Goal: Information Seeking & Learning: Understand process/instructions

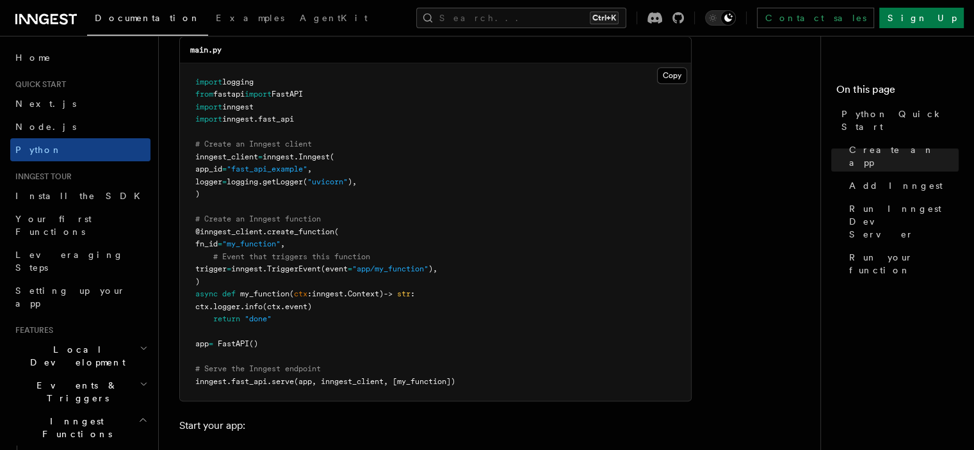
scroll to position [897, 0]
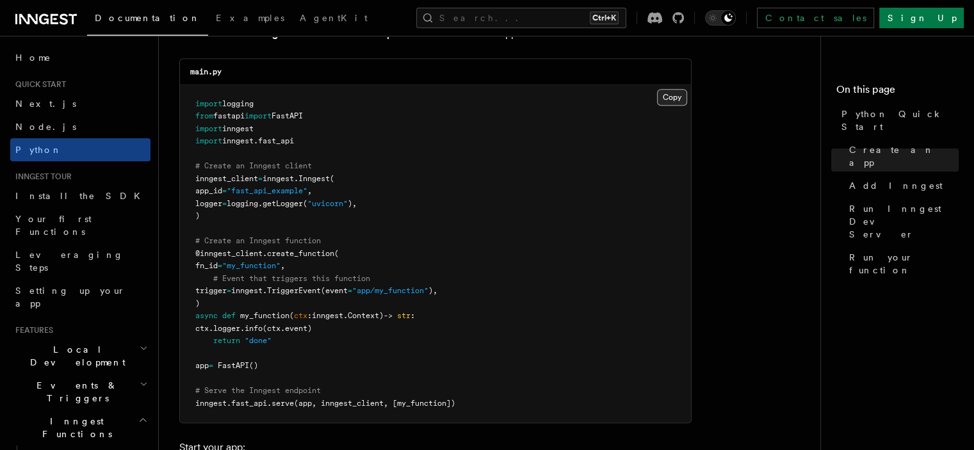
click at [673, 94] on button "Copy Copied" at bounding box center [672, 97] width 30 height 17
click at [662, 97] on button "Copy Copied" at bounding box center [672, 97] width 30 height 17
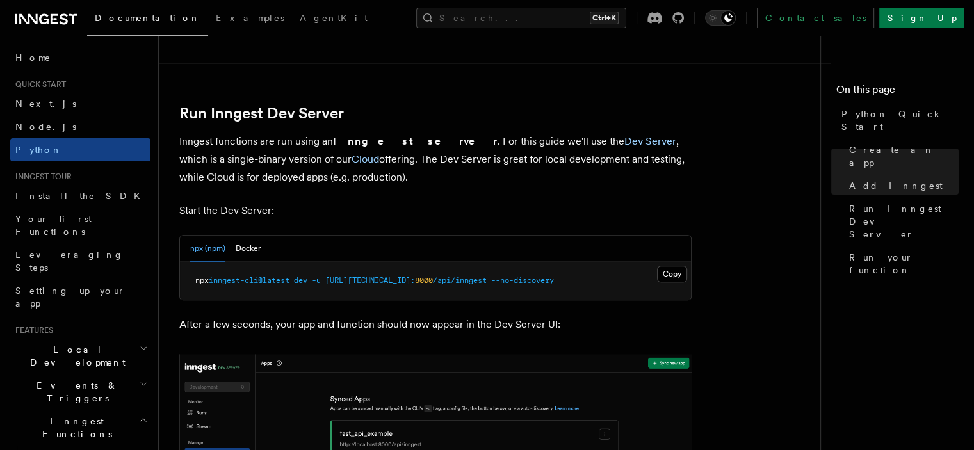
scroll to position [1522, 0]
click at [246, 252] on button "Docker" at bounding box center [248, 248] width 25 height 26
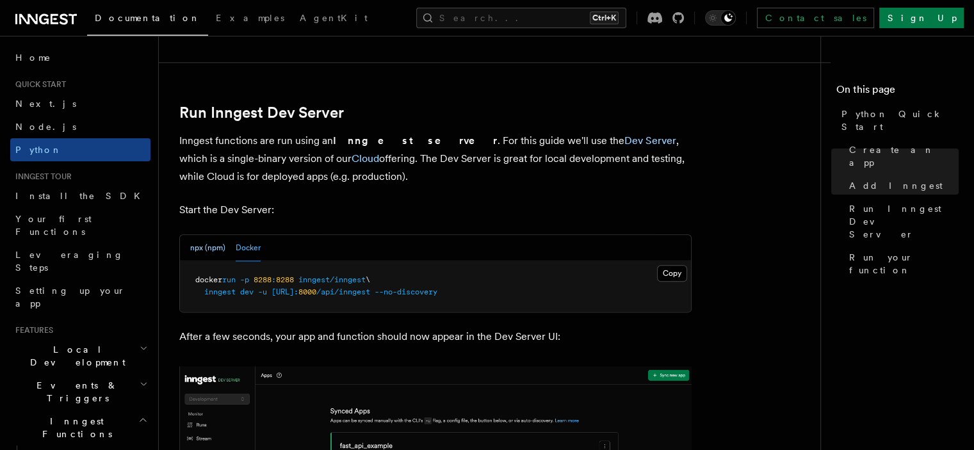
click at [196, 245] on button "npx (npm)" at bounding box center [207, 248] width 35 height 26
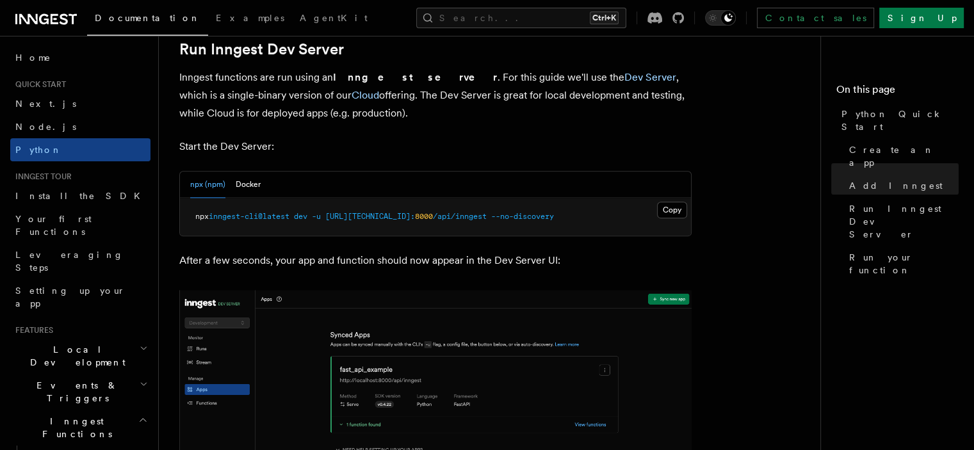
scroll to position [1588, 0]
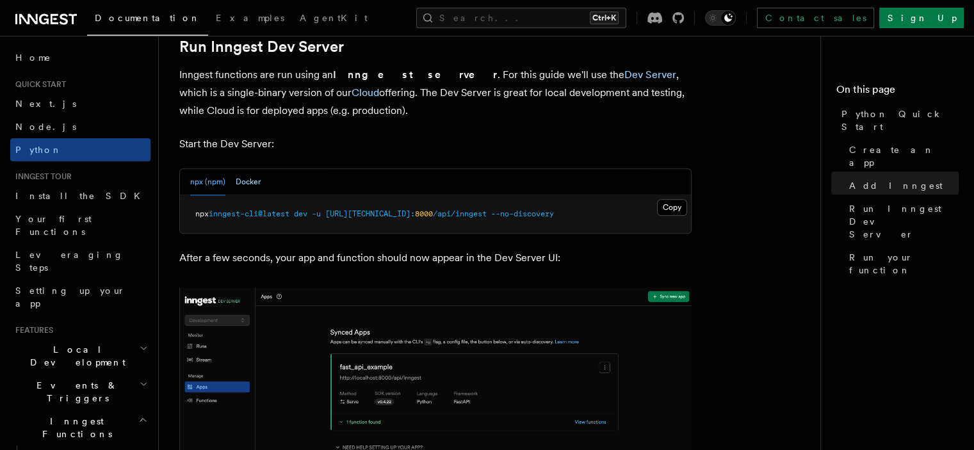
click at [252, 181] on button "Docker" at bounding box center [248, 182] width 25 height 26
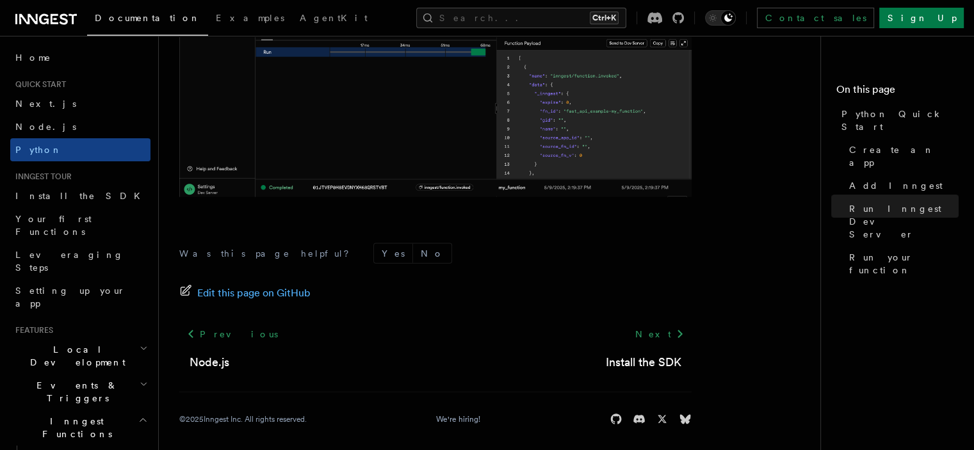
scroll to position [2800, 0]
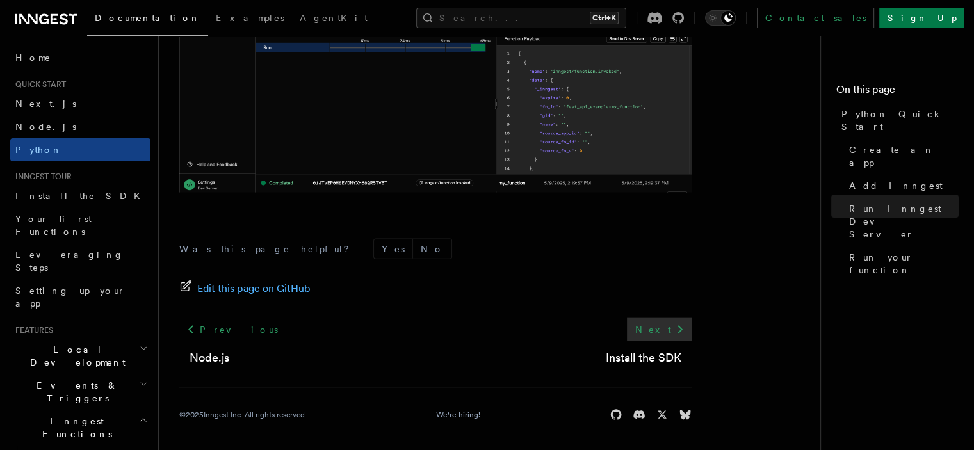
click at [652, 327] on link "Next" at bounding box center [659, 329] width 65 height 23
click at [653, 321] on link "Next" at bounding box center [659, 329] width 65 height 23
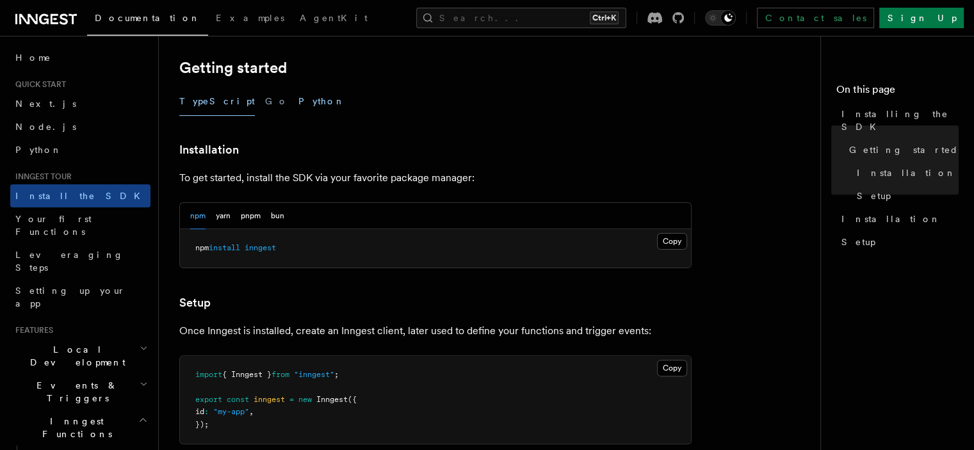
click at [299, 98] on button "Python" at bounding box center [322, 101] width 47 height 29
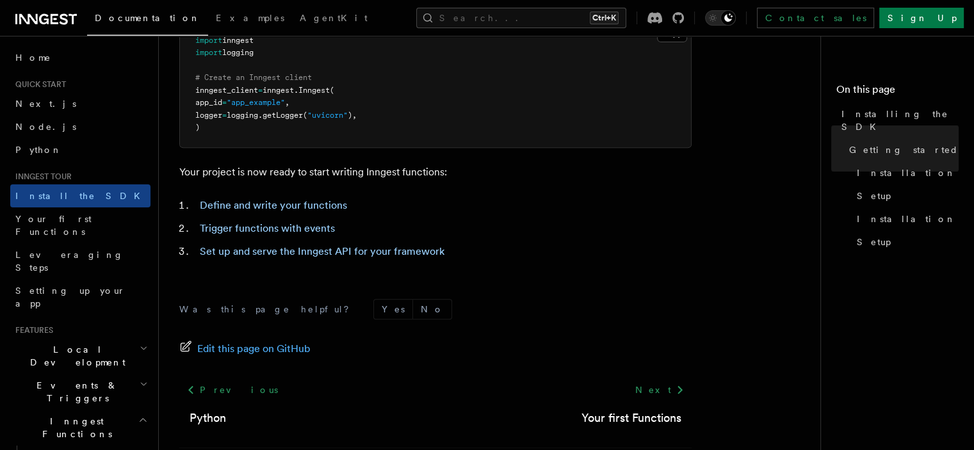
scroll to position [498, 0]
